Goal: Information Seeking & Learning: Check status

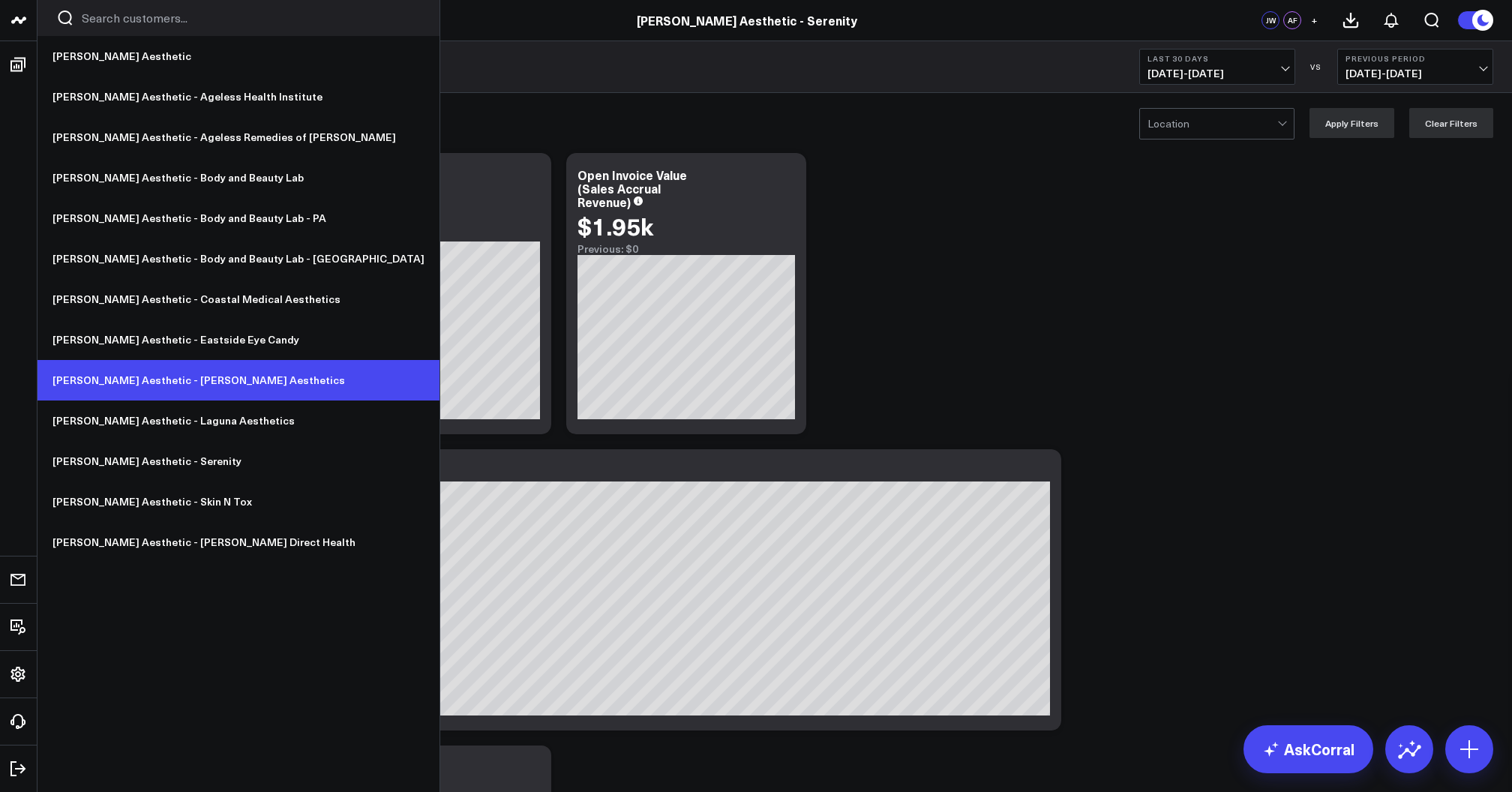
click at [181, 373] on link "[PERSON_NAME] Aesthetic - [PERSON_NAME] Aesthetics" at bounding box center [238, 380] width 402 height 40
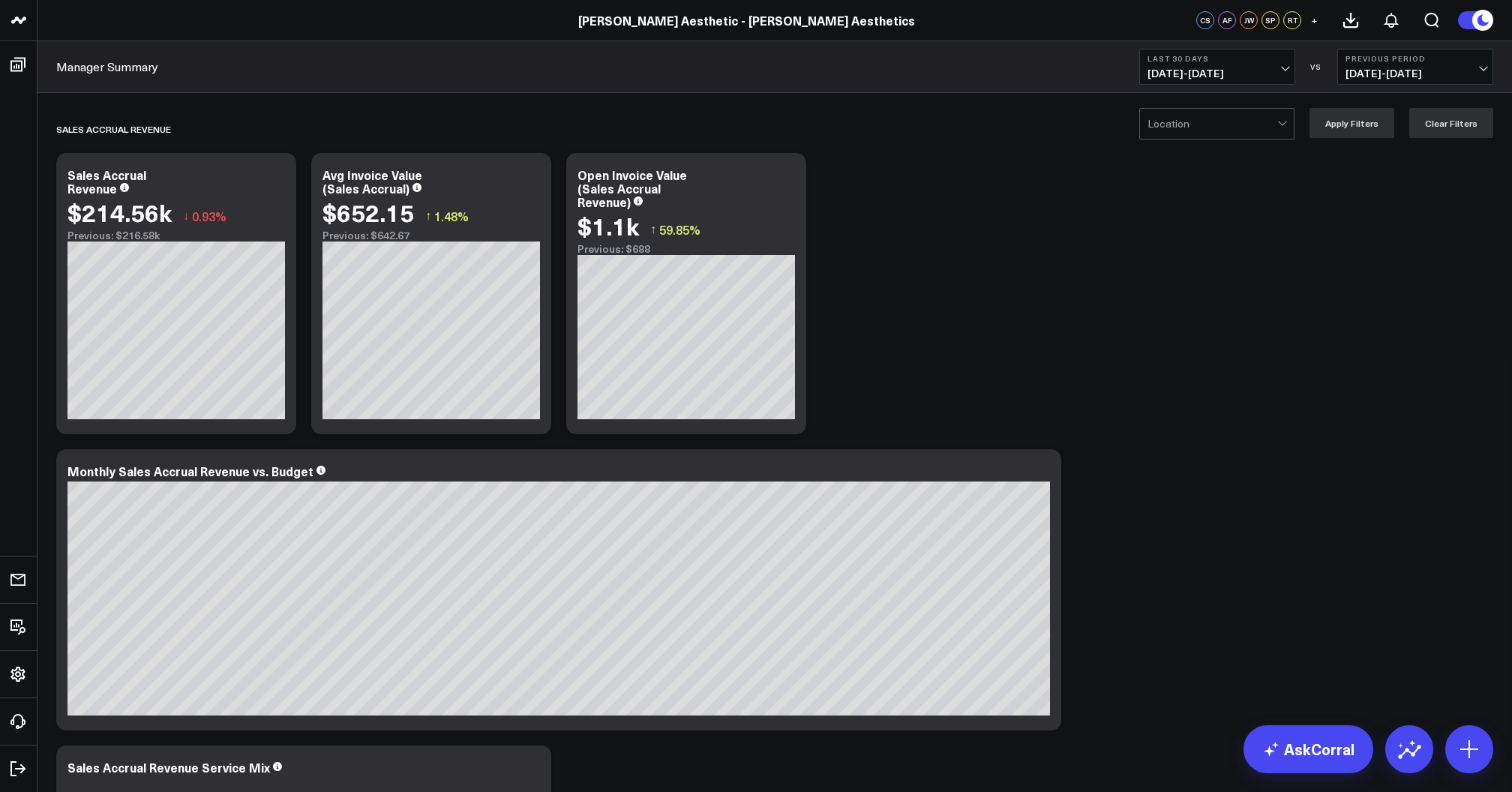
click at [1204, 72] on span "[DATE] - [DATE]" at bounding box center [1217, 74] width 139 height 12
click at [1191, 248] on link "Last 365 Days" at bounding box center [1217, 244] width 155 height 28
click at [1216, 63] on b "Last 365 Days" at bounding box center [1217, 59] width 139 height 9
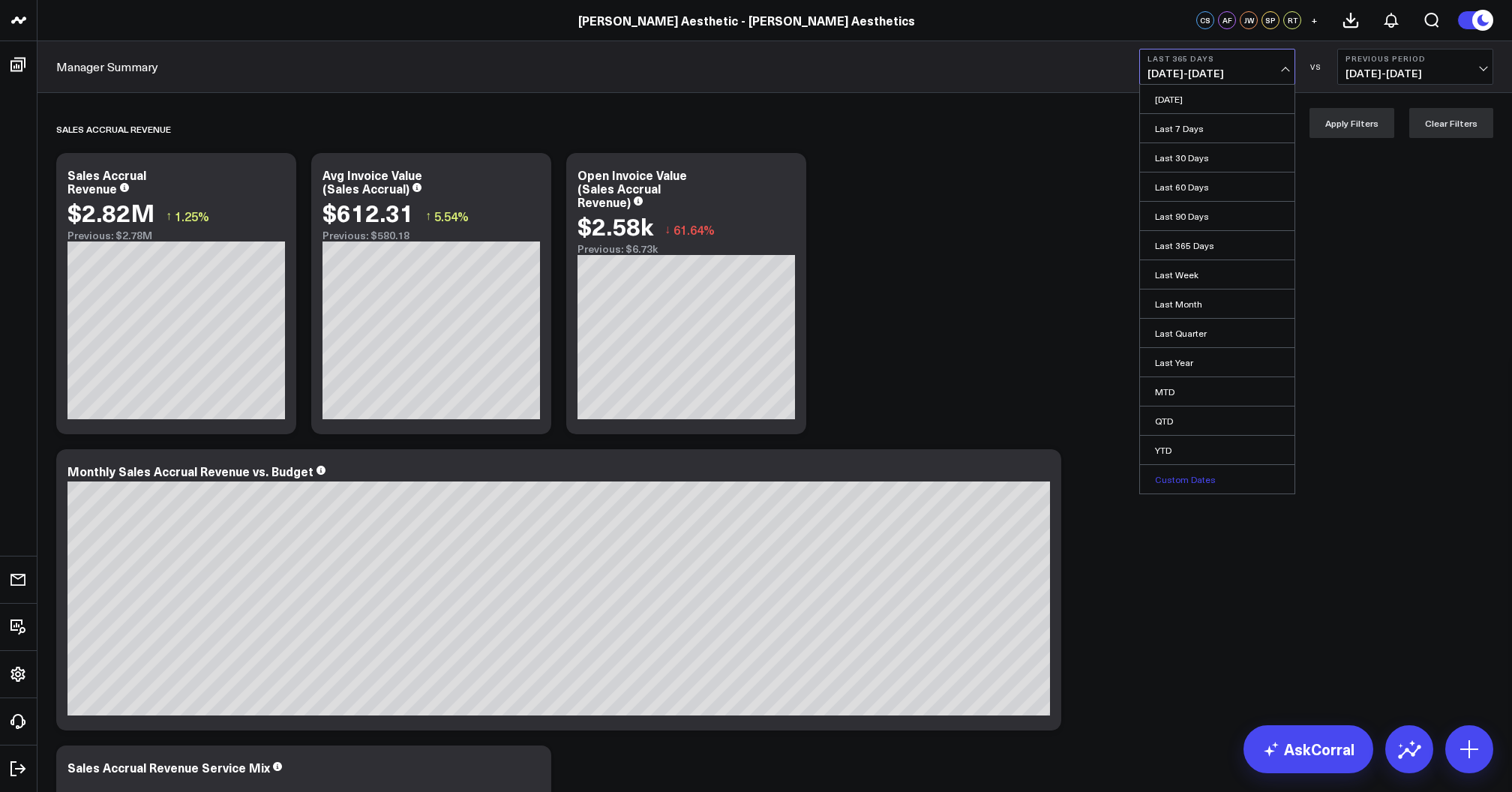
click at [1185, 481] on link "Custom Dates" at bounding box center [1217, 479] width 155 height 28
select select "8"
select select "2025"
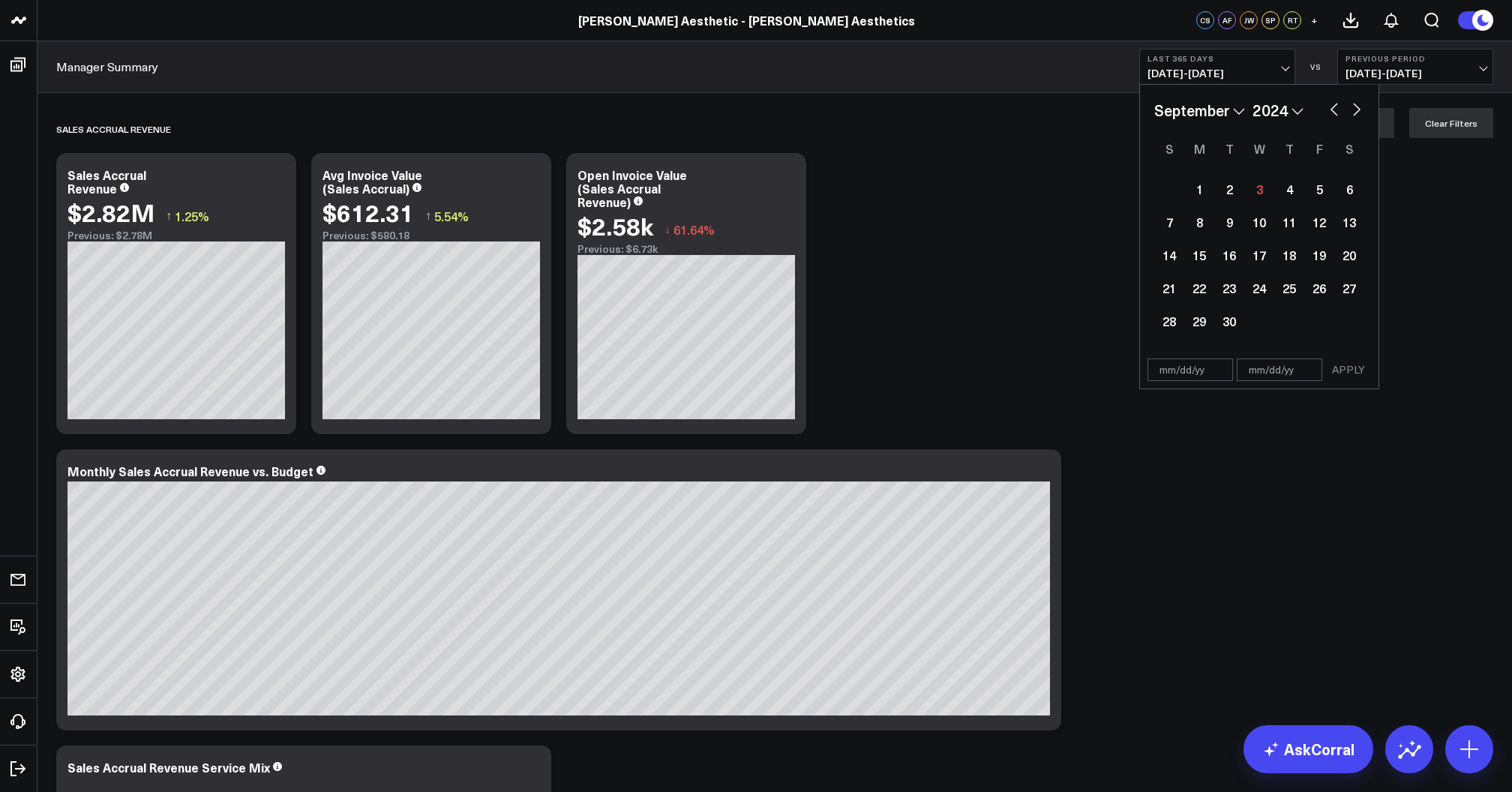
select select "8"
select select "2024"
click at [1171, 196] on div "1" at bounding box center [1169, 189] width 30 height 30
select select "8"
select select "2024"
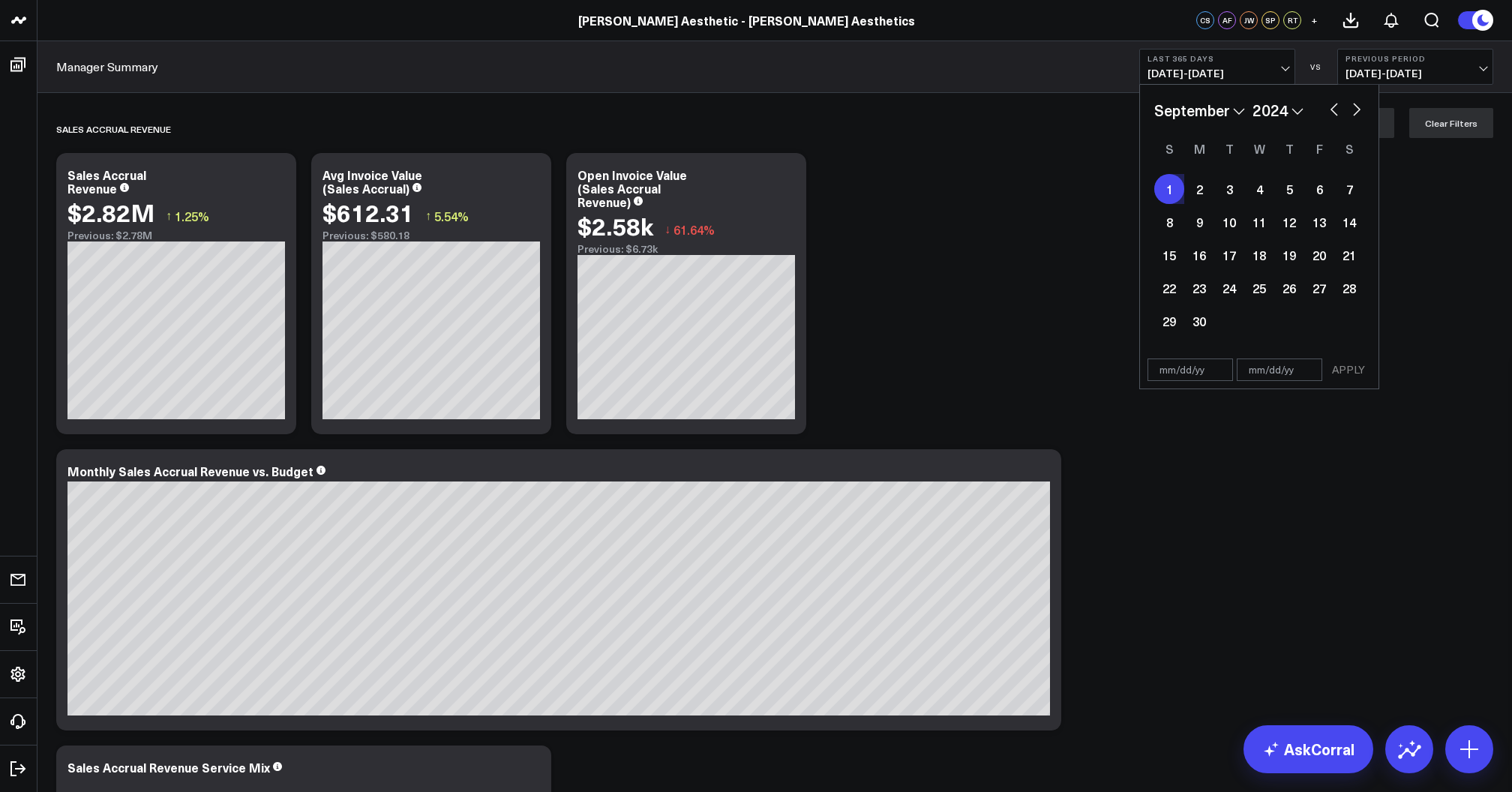
type input "[DATE]"
click at [1357, 111] on button "button" at bounding box center [1357, 108] width 15 height 18
select select "9"
select select "2024"
click at [1357, 111] on button "button" at bounding box center [1357, 108] width 15 height 18
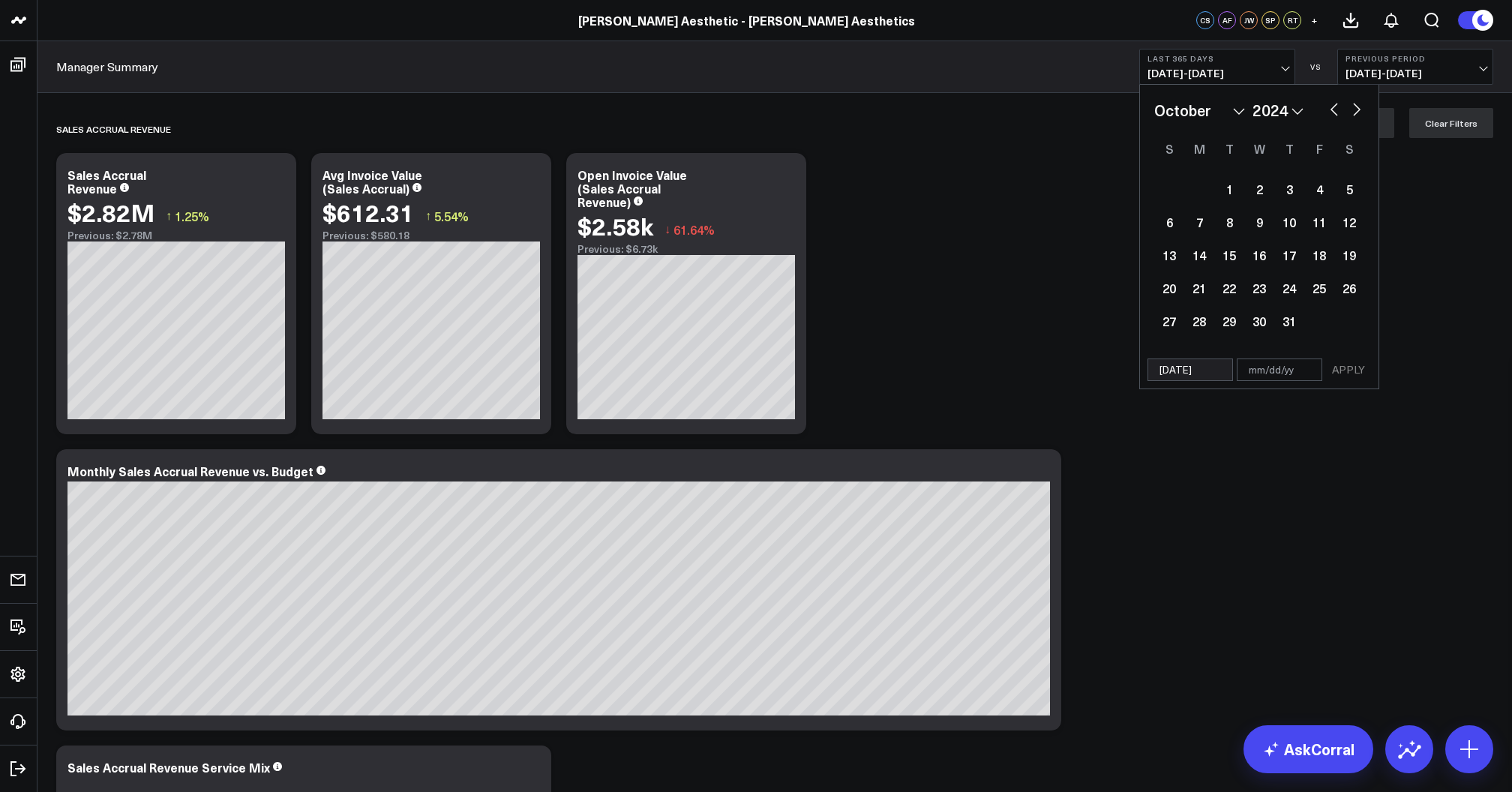
select select "10"
select select "2024"
click at [1357, 111] on button "button" at bounding box center [1357, 108] width 15 height 18
select select "11"
select select "2024"
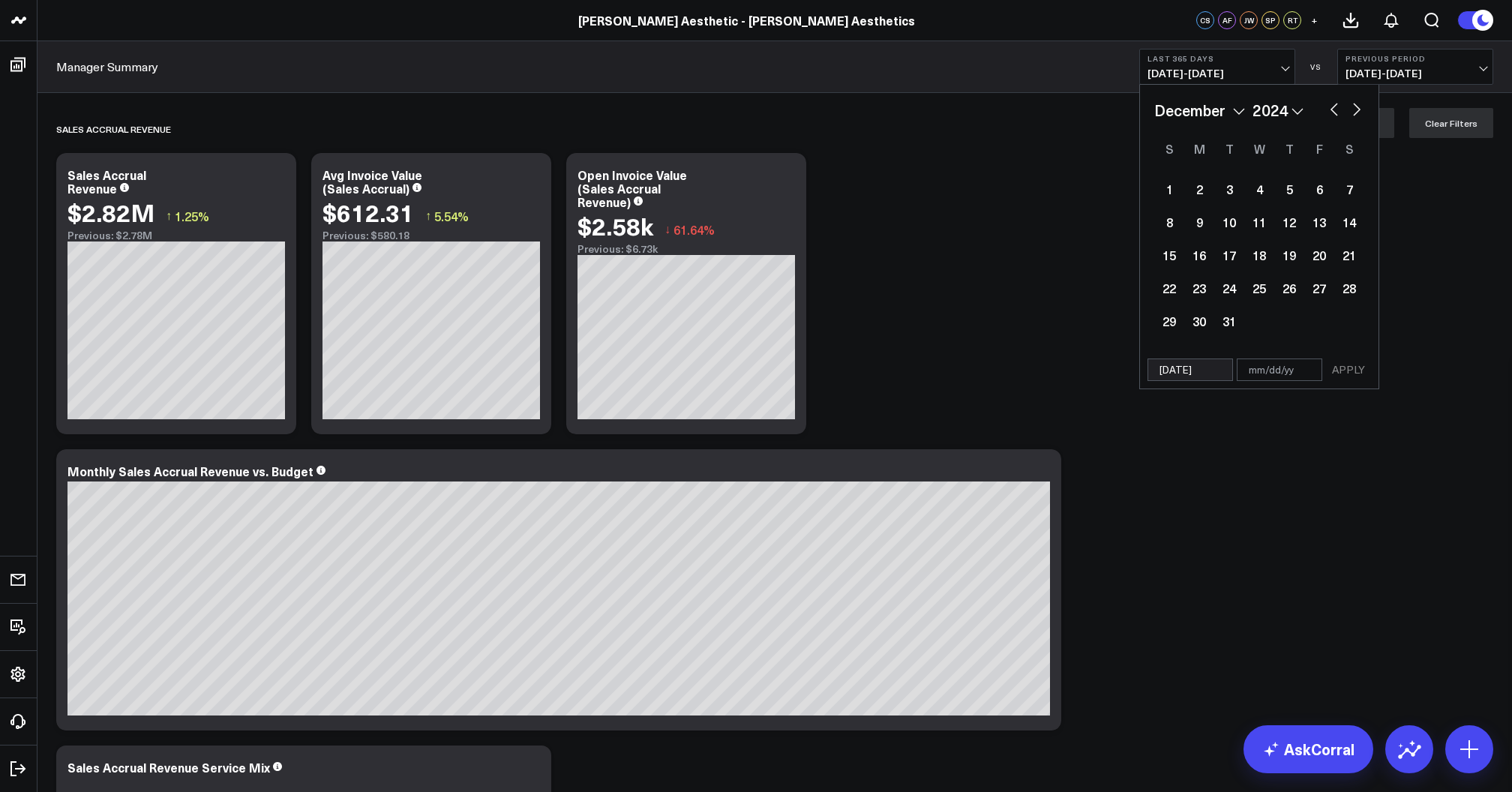
click at [1357, 111] on button "button" at bounding box center [1357, 108] width 15 height 18
select select "2025"
click at [1357, 111] on button "button" at bounding box center [1357, 108] width 15 height 18
select select "3"
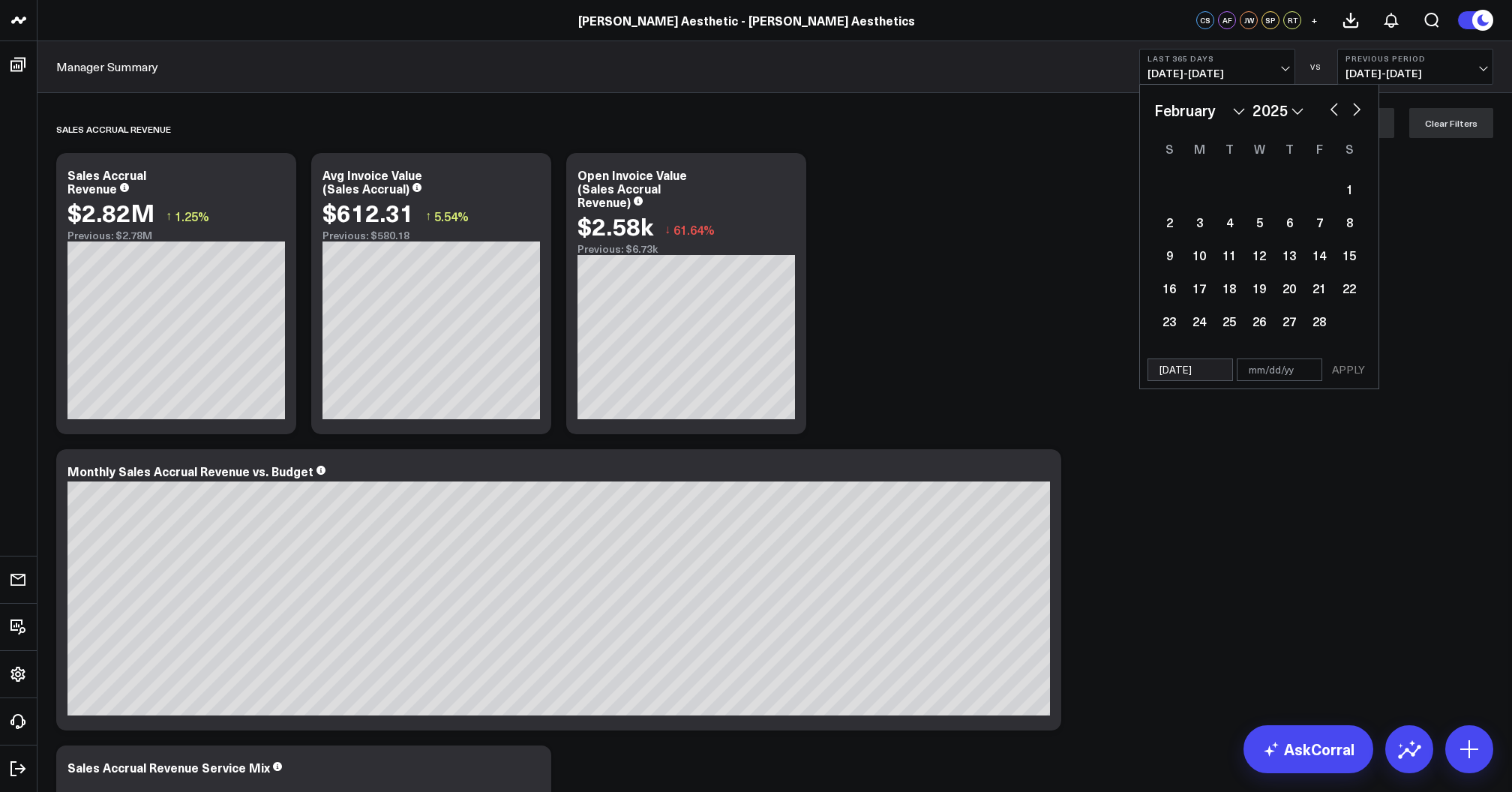
select select "2025"
click at [1357, 111] on button "button" at bounding box center [1357, 108] width 15 height 18
select select "4"
select select "2025"
click at [1357, 111] on button "button" at bounding box center [1357, 108] width 15 height 18
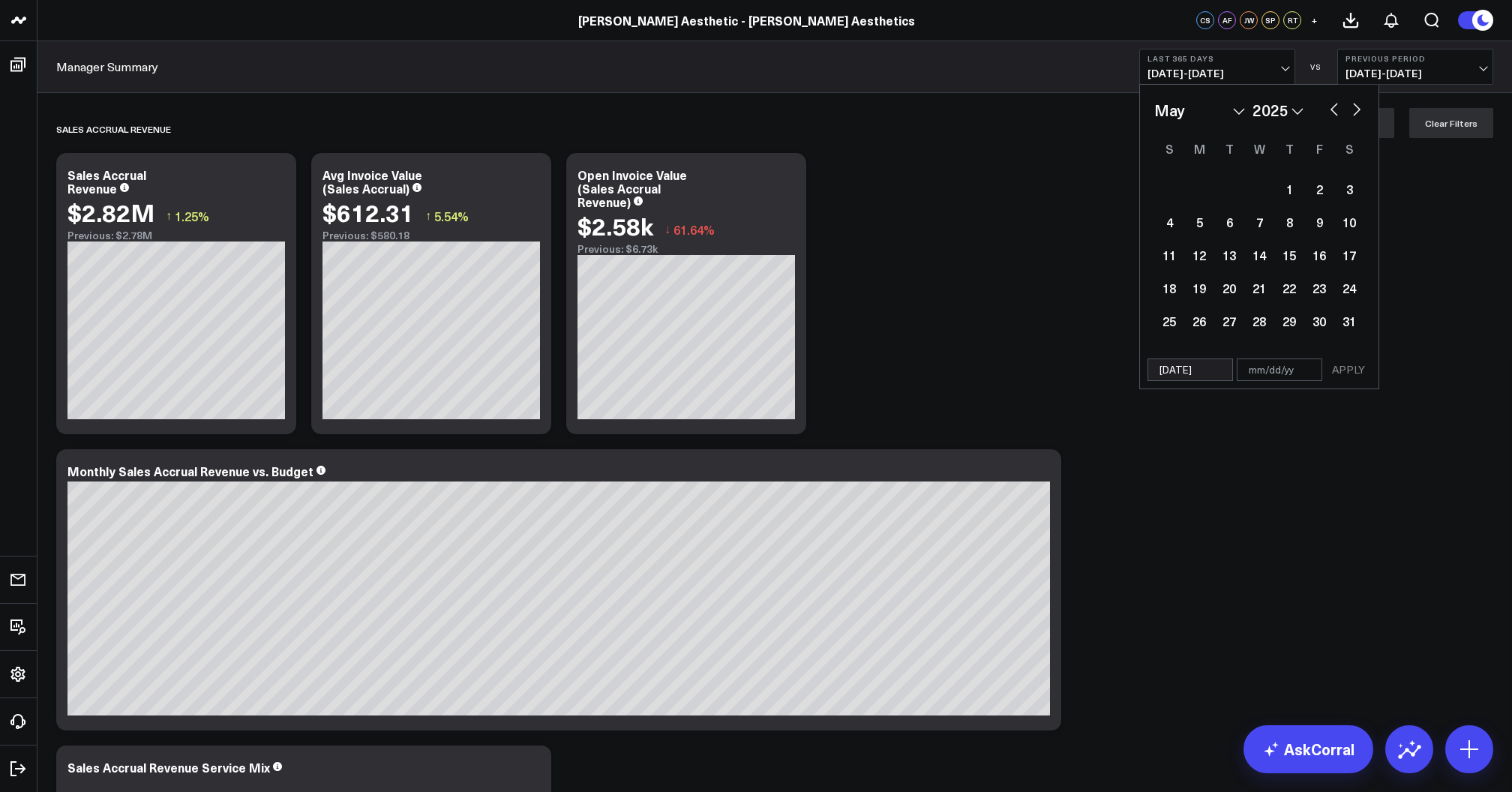
select select "5"
select select "2025"
click at [1357, 111] on button "button" at bounding box center [1357, 108] width 15 height 18
select select "6"
select select "2025"
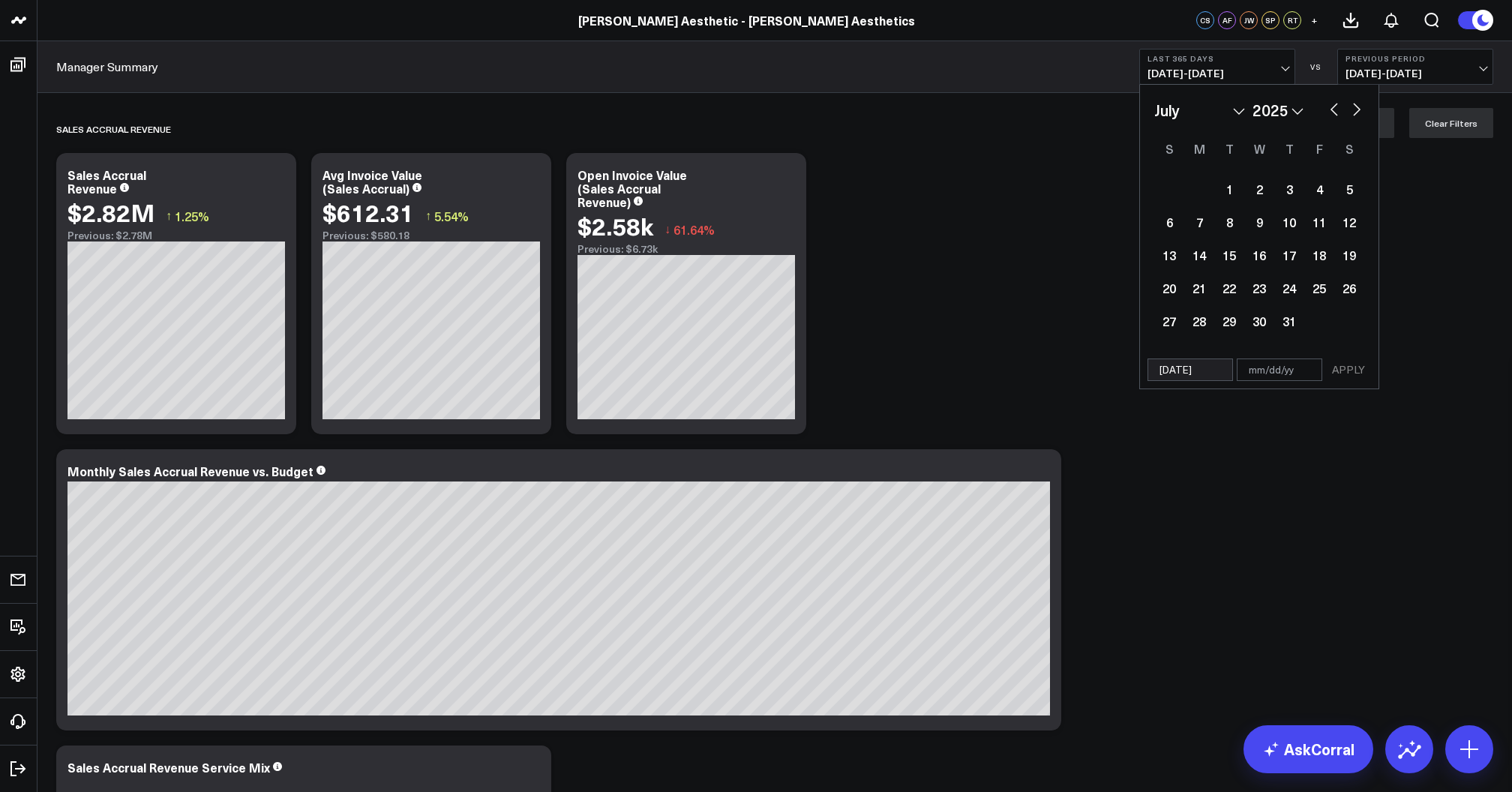
click at [1357, 111] on button "button" at bounding box center [1357, 108] width 15 height 18
select select "7"
select select "2025"
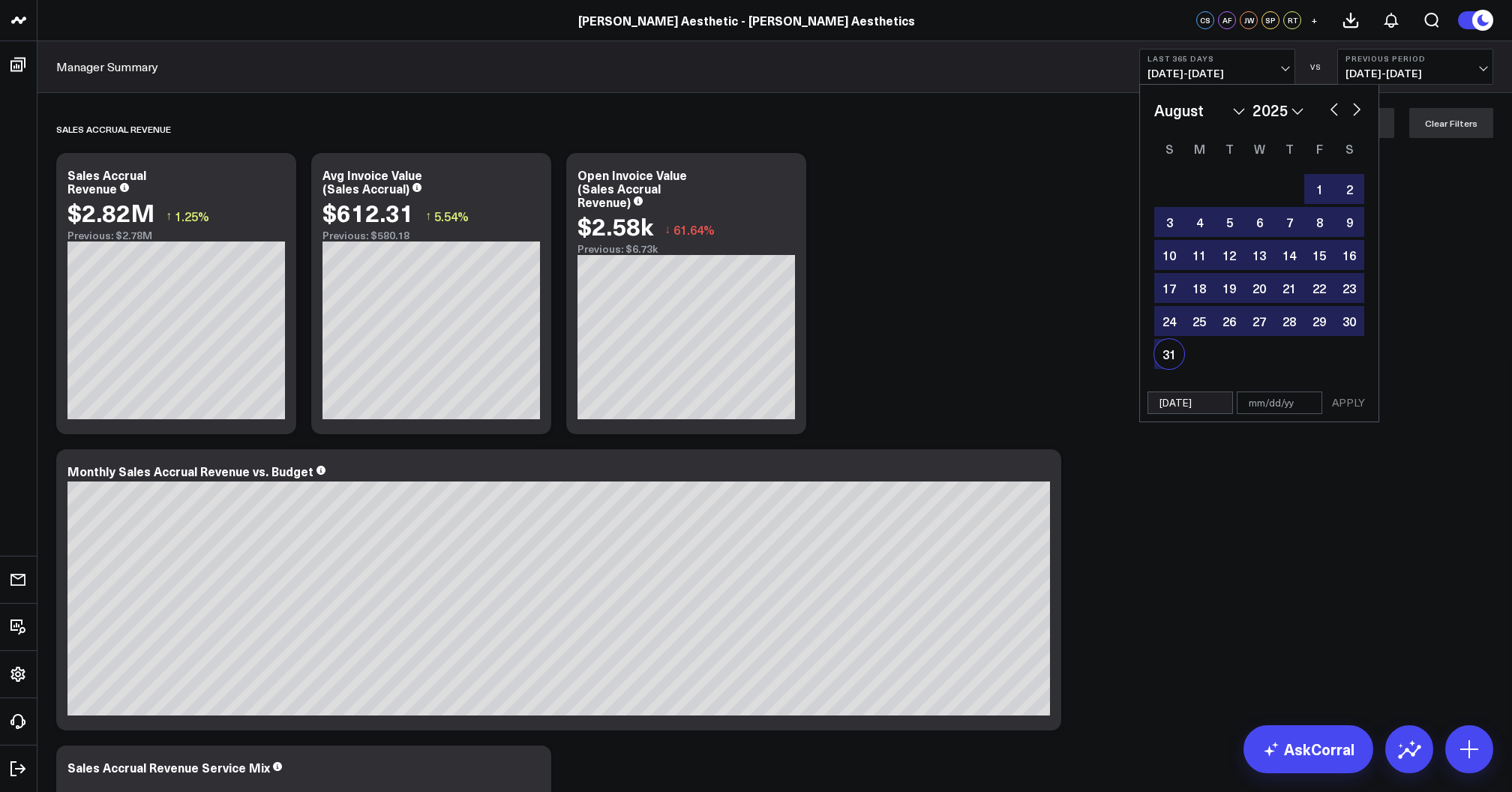
click at [1168, 363] on div "31" at bounding box center [1169, 353] width 30 height 30
type input "[DATE]"
select select "7"
select select "2025"
click at [1341, 404] on button "APPLY" at bounding box center [1348, 403] width 45 height 23
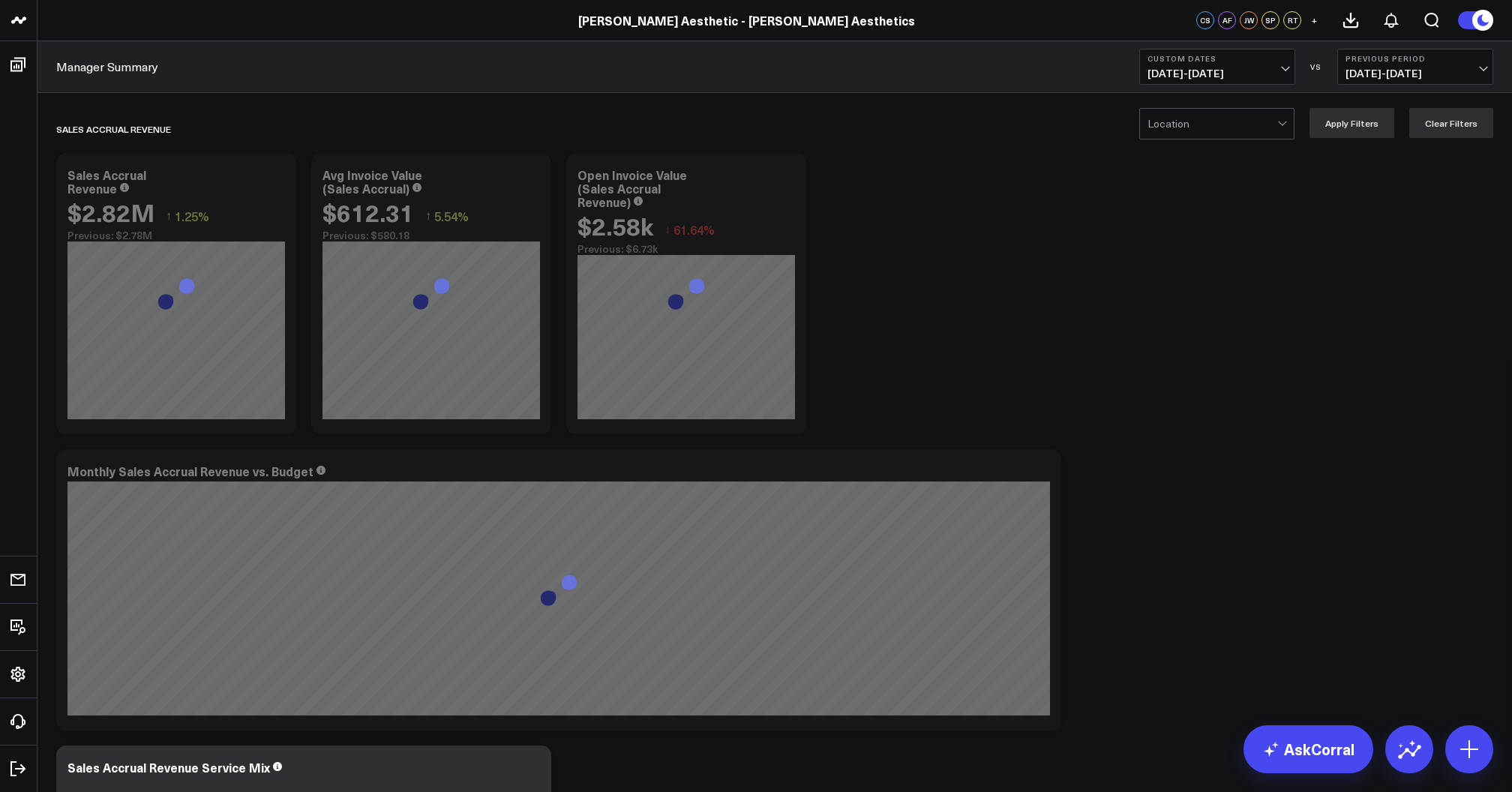
click at [1384, 84] on button "Previous Period [DATE] - [DATE]" at bounding box center [1415, 66] width 156 height 36
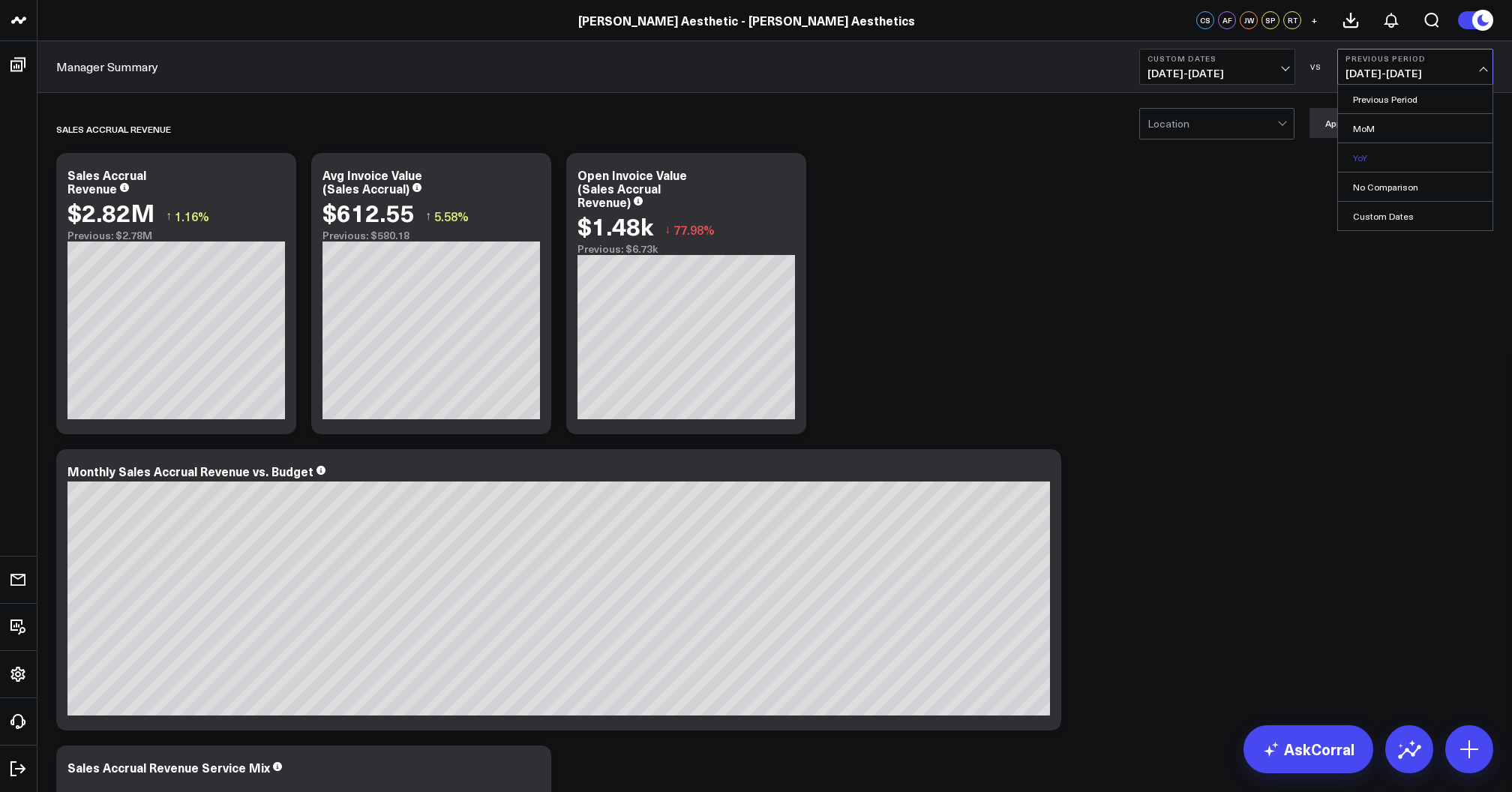
click at [1379, 155] on link "YoY" at bounding box center [1415, 157] width 155 height 28
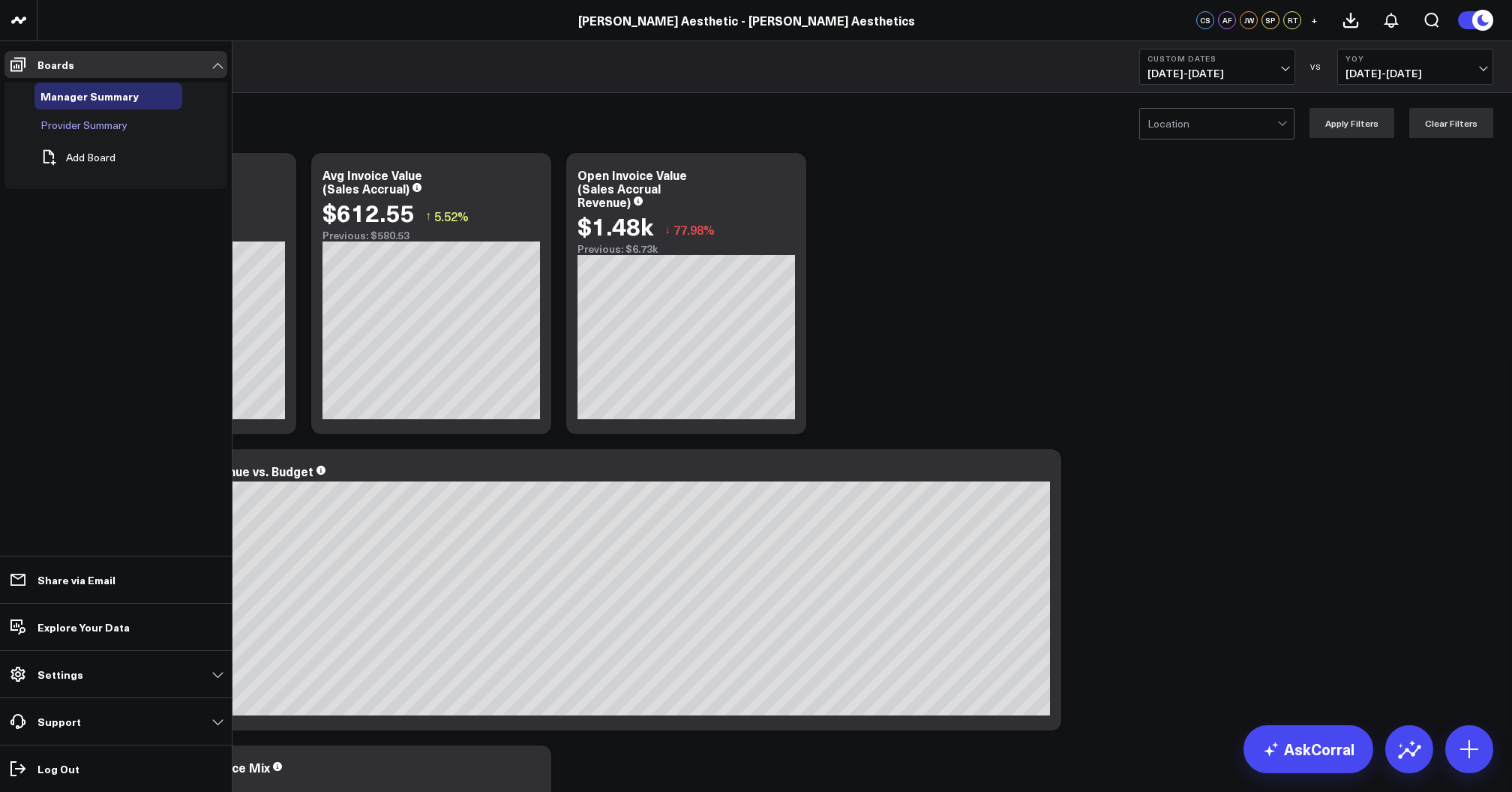
click at [64, 122] on span "Provider Summary" at bounding box center [84, 125] width 87 height 14
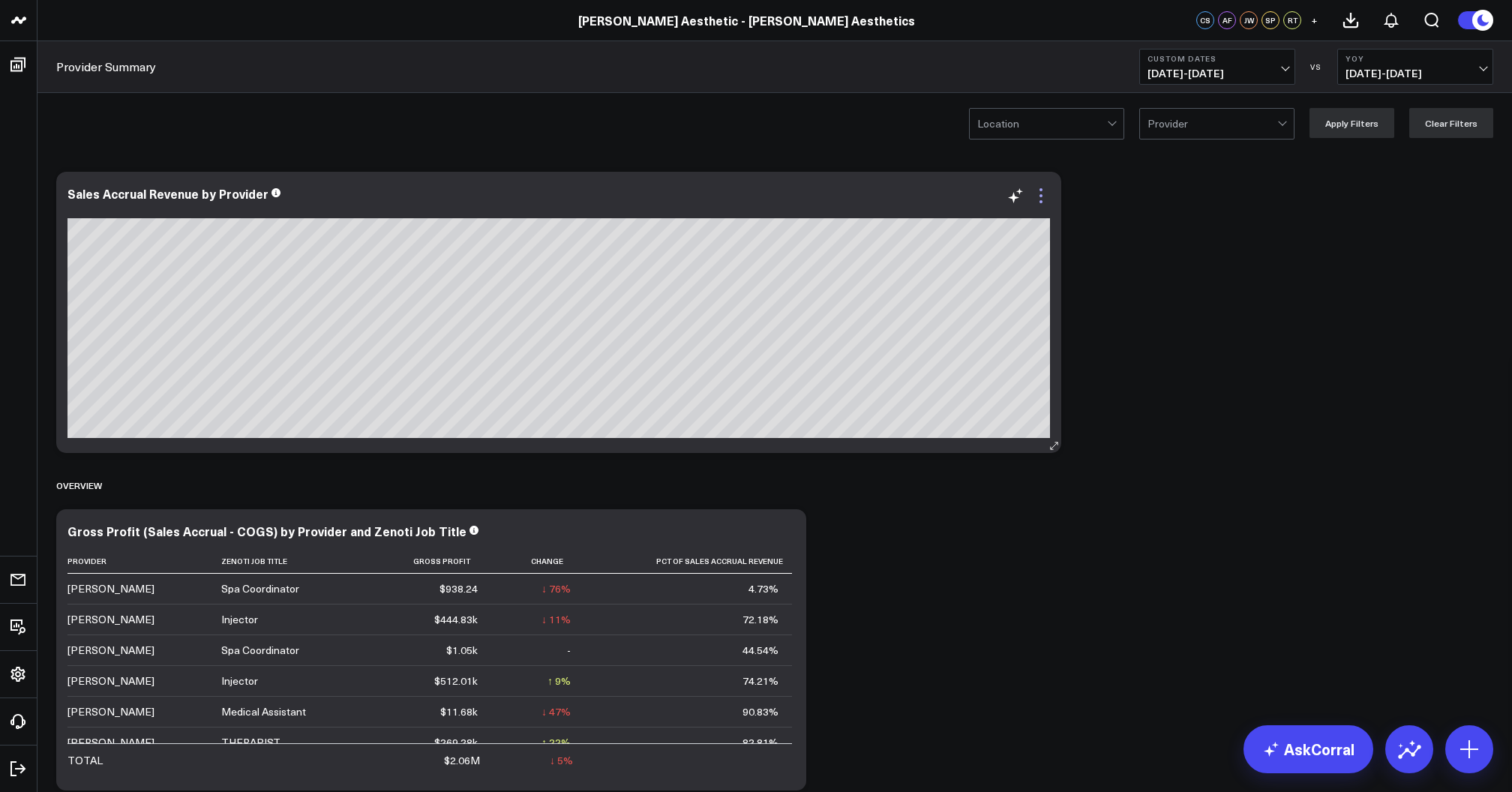
click at [1041, 193] on icon at bounding box center [1041, 196] width 18 height 18
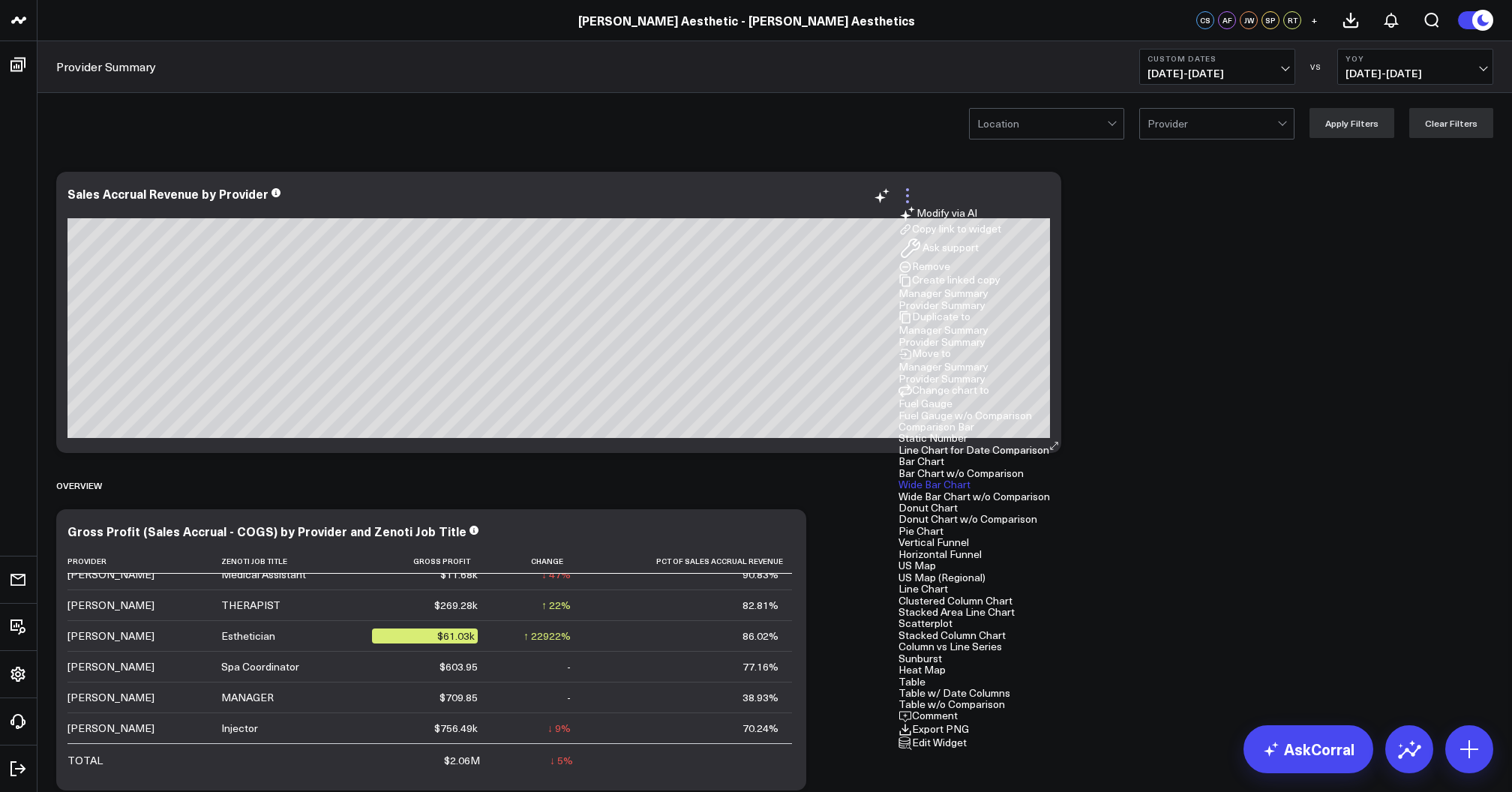
click at [917, 195] on icon at bounding box center [908, 196] width 18 height 18
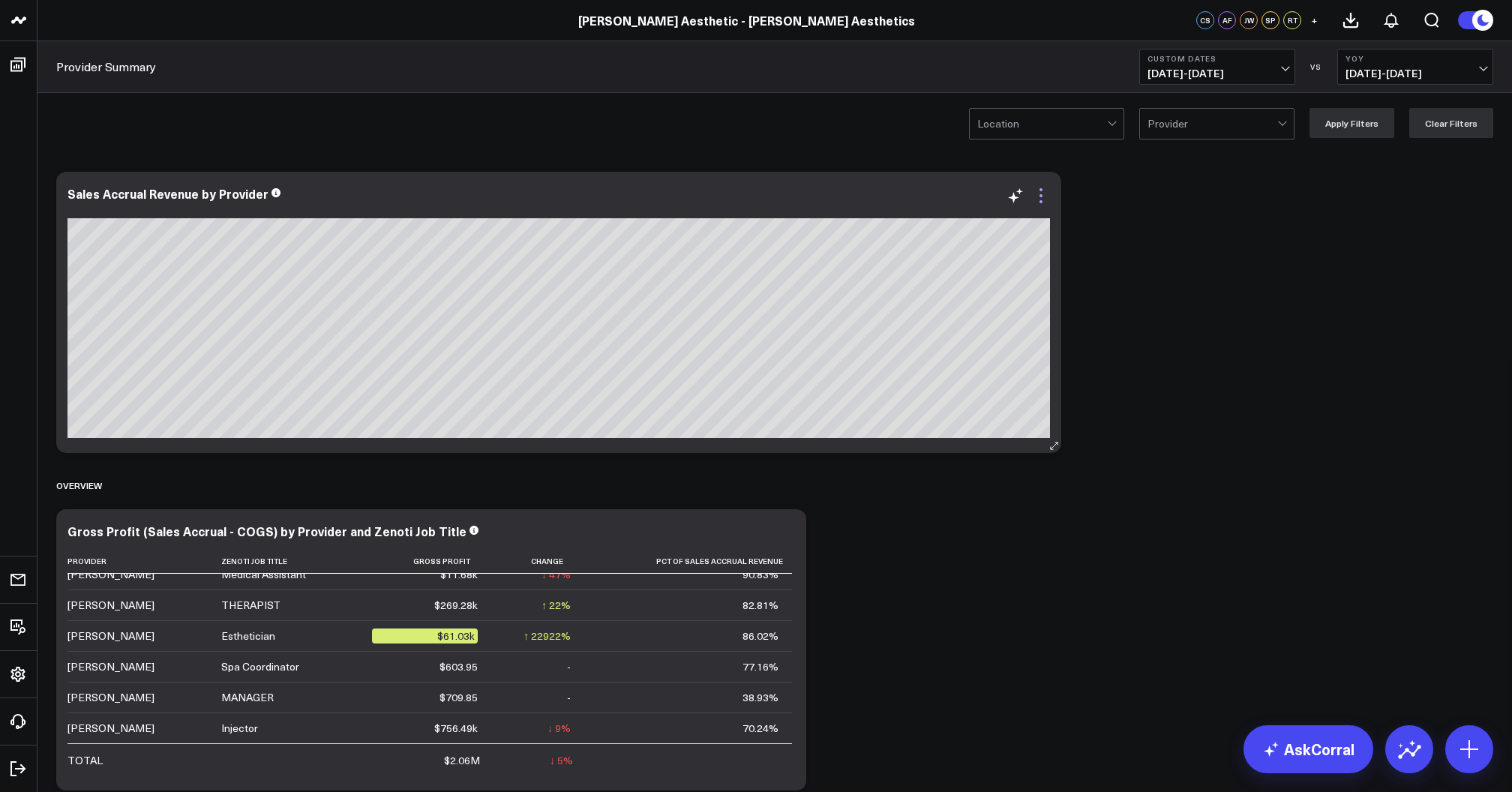
click at [1033, 201] on icon at bounding box center [1041, 196] width 18 height 18
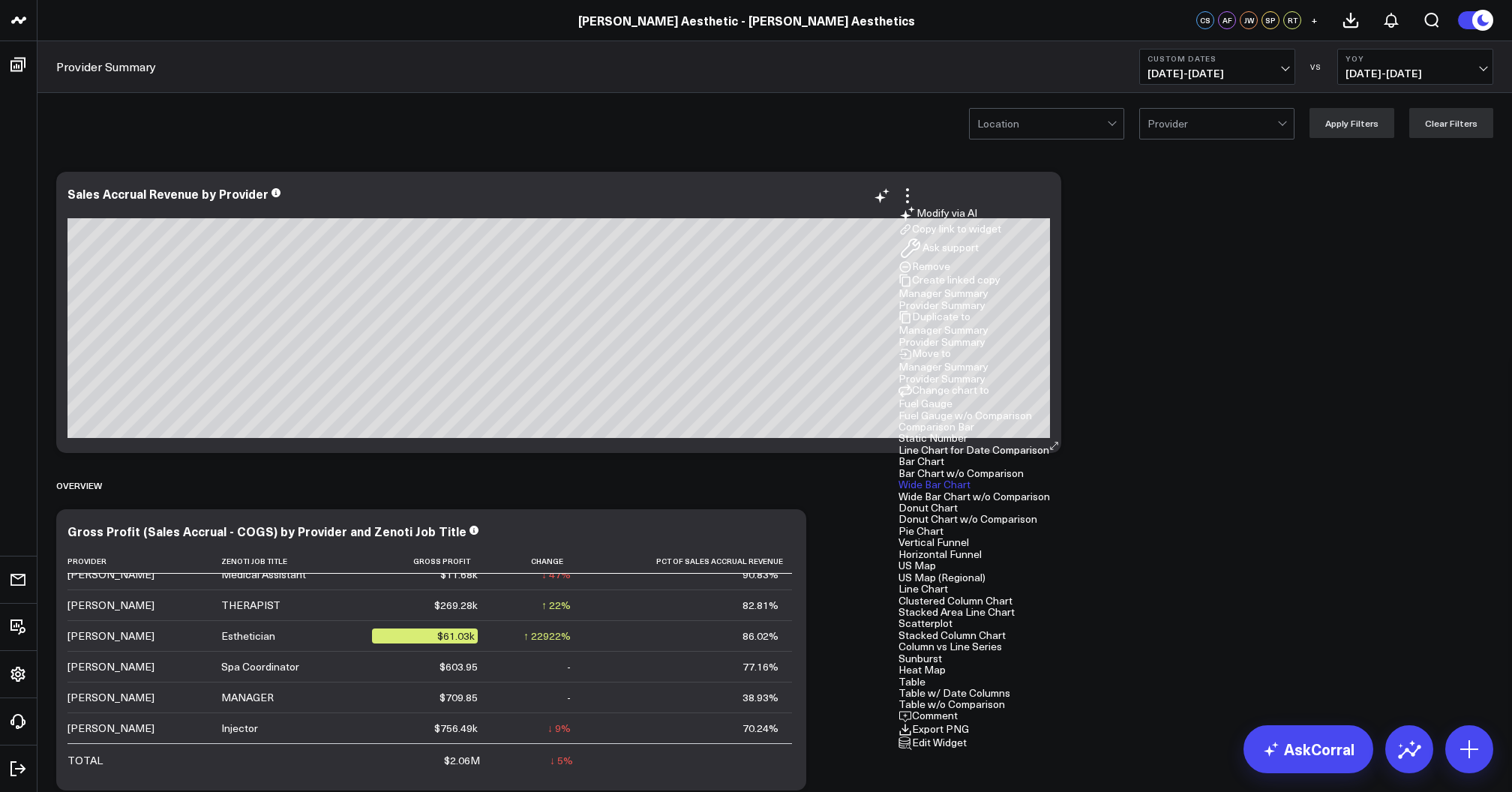
click at [969, 722] on link "Export PNG" at bounding box center [933, 729] width 71 height 14
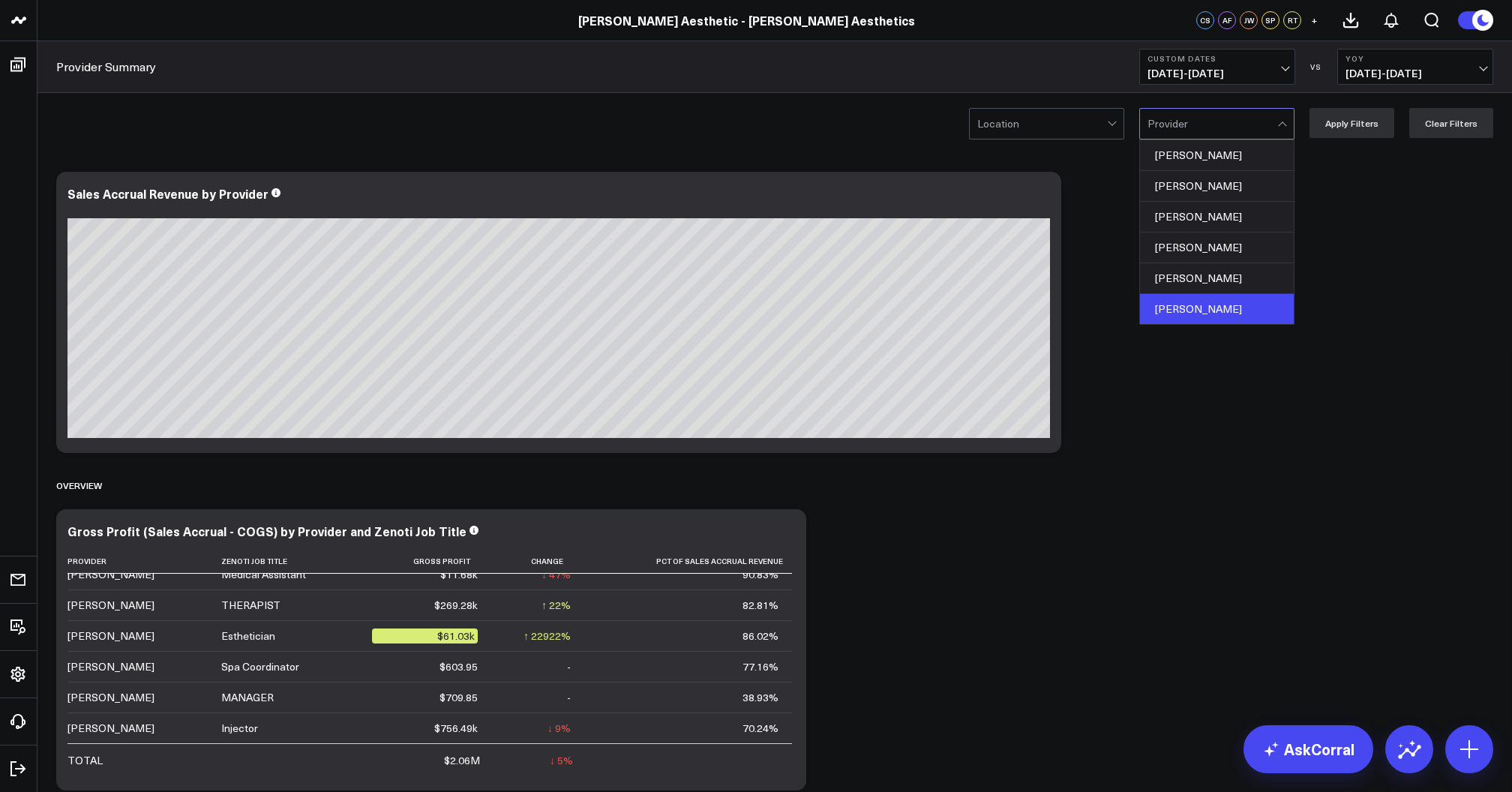
click at [1204, 309] on div "[PERSON_NAME]" at bounding box center [1217, 308] width 154 height 30
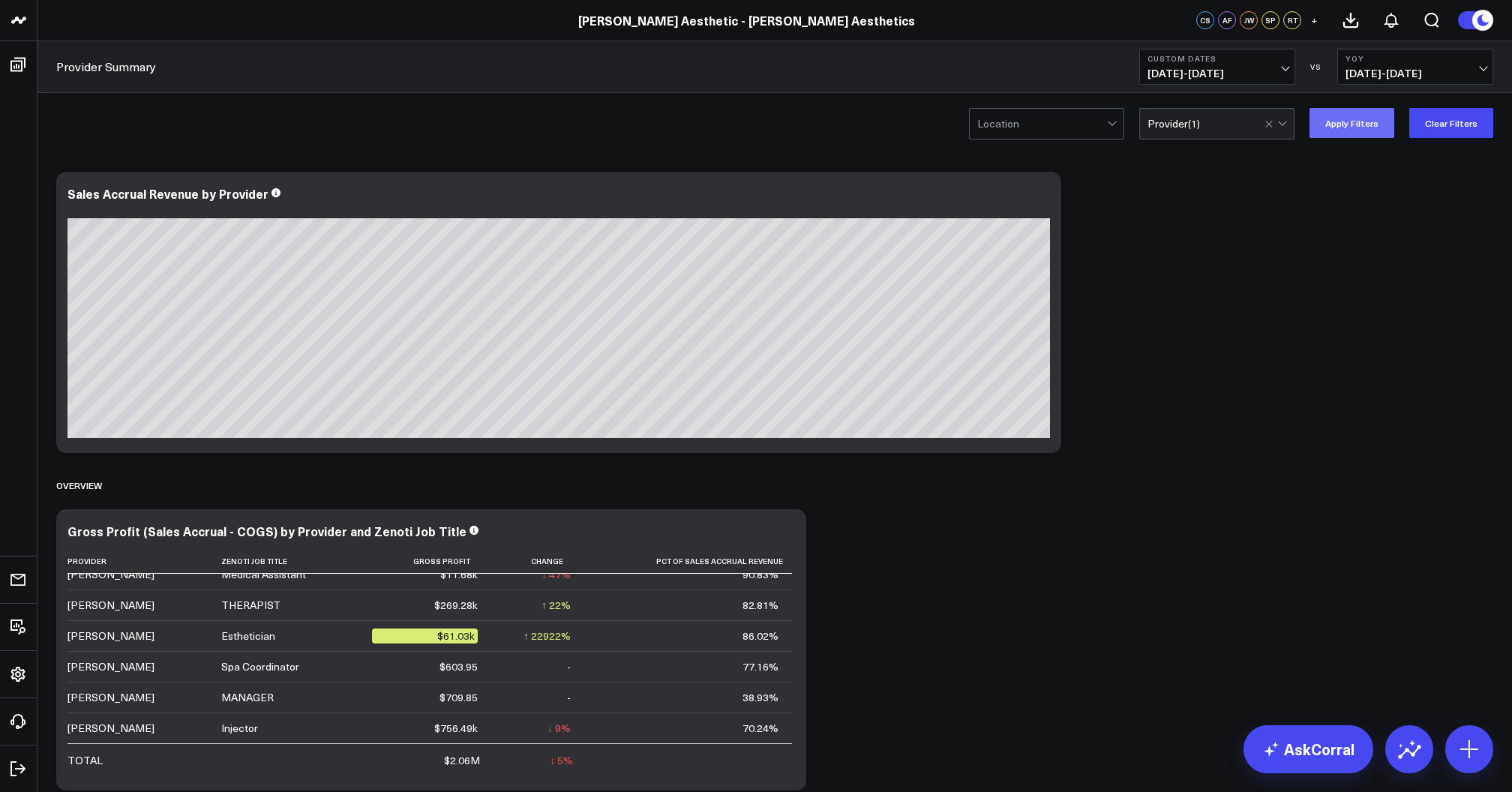
click at [1364, 127] on button "Apply Filters" at bounding box center [1351, 123] width 85 height 30
